Goal: Communication & Community: Share content

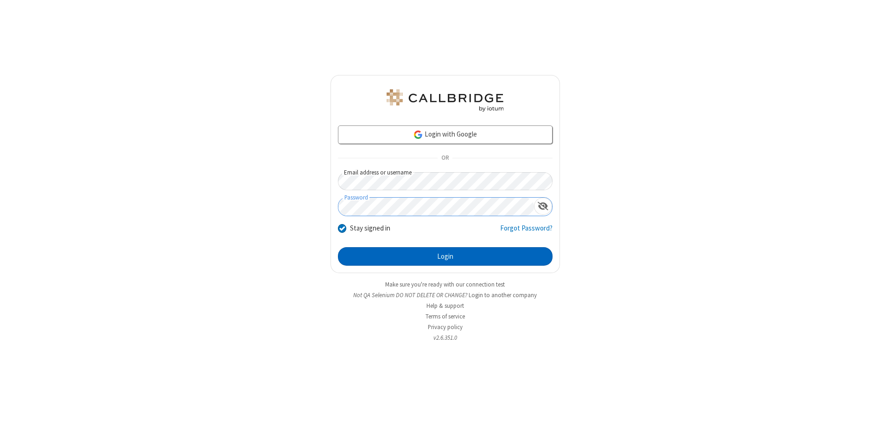
click at [445, 257] on button "Login" at bounding box center [445, 256] width 215 height 19
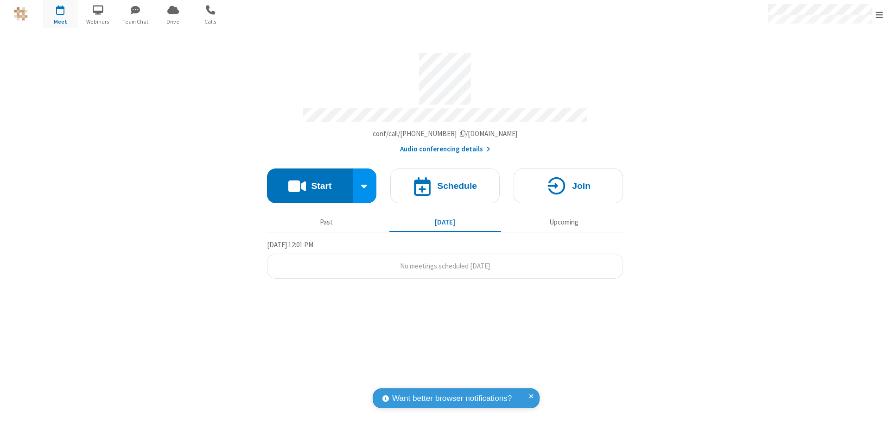
click at [309, 182] on button "Start" at bounding box center [310, 186] width 86 height 35
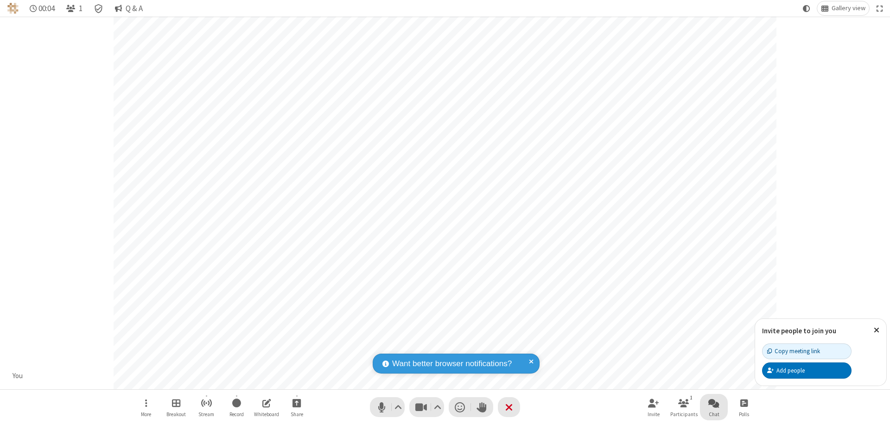
click at [713, 403] on span "Open chat" at bounding box center [713, 404] width 11 height 12
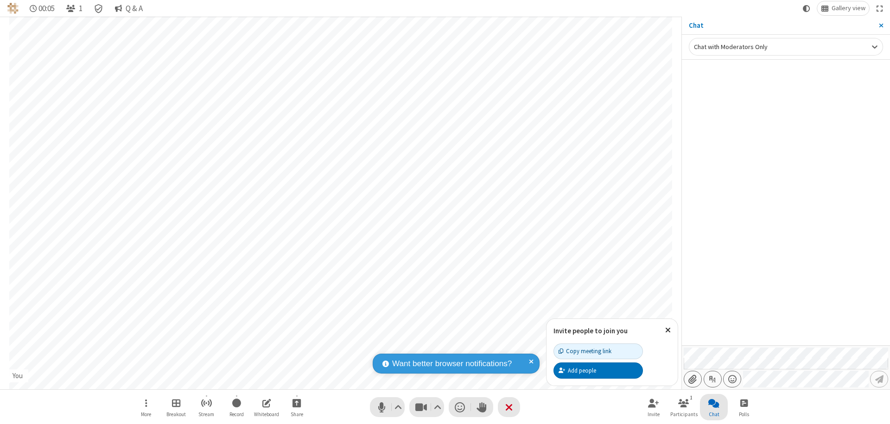
type input "C:\fakepath\doc_test.docx"
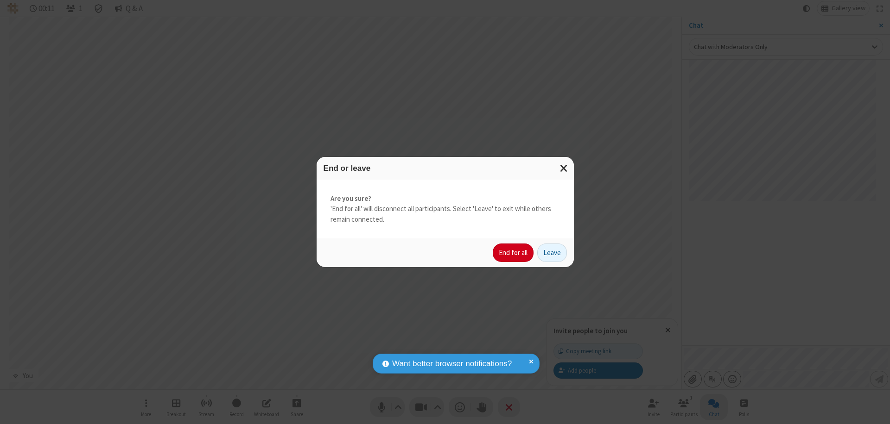
click at [513, 253] on button "End for all" at bounding box center [512, 253] width 41 height 19
